Goal: Find specific page/section: Find specific page/section

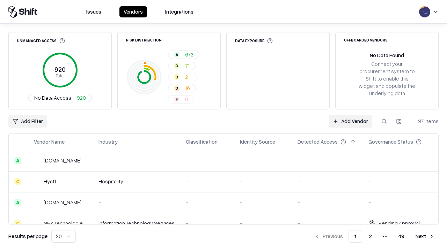
click at [399, 122] on html "Issues Vendors Integrations Unmanaged Access 920 Total No Data Access 920 Risk …" at bounding box center [223, 125] width 447 height 251
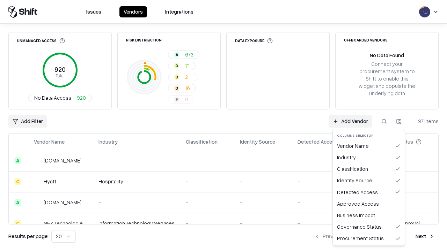
click at [223, 126] on html "Issues Vendors Integrations Unmanaged Access 920 Total No Data Access 920 Risk …" at bounding box center [223, 125] width 447 height 251
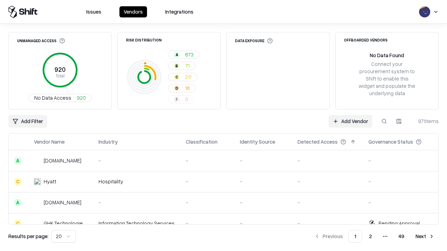
click at [399, 122] on html "Issues Vendors Integrations Unmanaged Access 920 Total No Data Access 920 Risk …" at bounding box center [223, 125] width 447 height 251
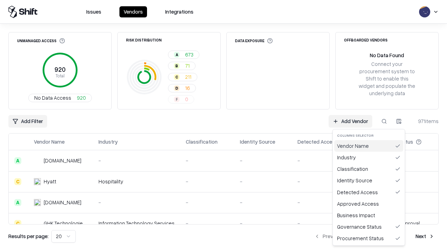
click at [369, 146] on div "Vendor Name" at bounding box center [368, 146] width 69 height 12
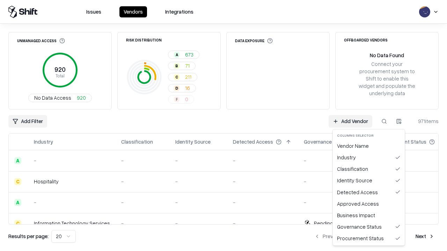
click at [399, 122] on html "Issues Vendors Integrations Unmanaged Access 920 Total No Data Access 920 Risk …" at bounding box center [223, 125] width 447 height 251
click at [369, 146] on div "Vendor Name" at bounding box center [368, 146] width 69 height 12
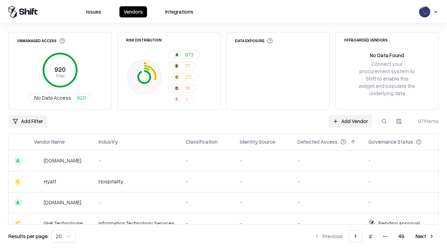
click at [399, 122] on html "Issues Vendors Integrations Unmanaged Access 920 Total No Data Access 920 Risk …" at bounding box center [223, 125] width 447 height 251
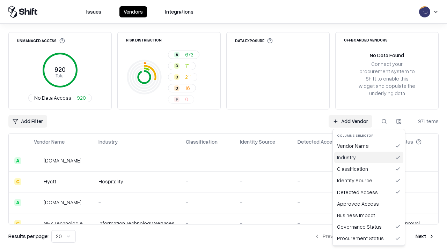
click at [369, 157] on div "Industry" at bounding box center [368, 158] width 69 height 12
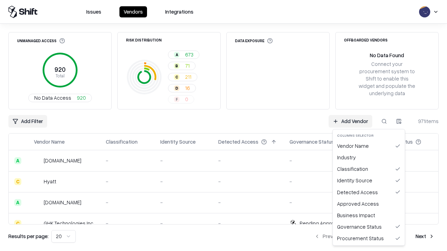
click at [399, 122] on html "Issues Vendors Integrations Unmanaged Access 920 Total No Data Access 920 Risk …" at bounding box center [223, 125] width 447 height 251
click at [369, 157] on div "Industry" at bounding box center [368, 158] width 69 height 12
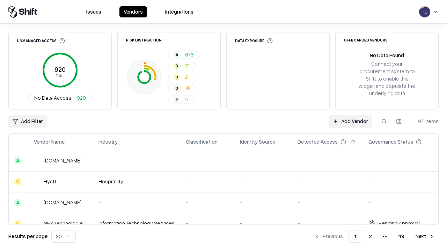
click at [399, 122] on html "Issues Vendors Integrations Unmanaged Access 920 Total No Data Access 920 Risk …" at bounding box center [223, 125] width 447 height 251
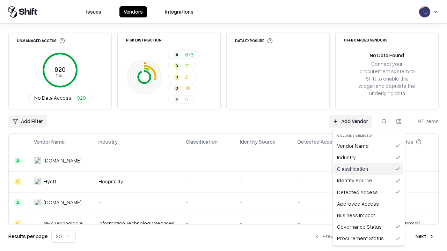
click at [369, 169] on div "Classification" at bounding box center [368, 169] width 69 height 12
click at [399, 122] on html "Issues Vendors Integrations Unmanaged Access 920 Total No Data Access 920 Risk …" at bounding box center [223, 125] width 447 height 251
click at [369, 169] on div "Classification" at bounding box center [368, 169] width 69 height 12
